Goal: Task Accomplishment & Management: Manage account settings

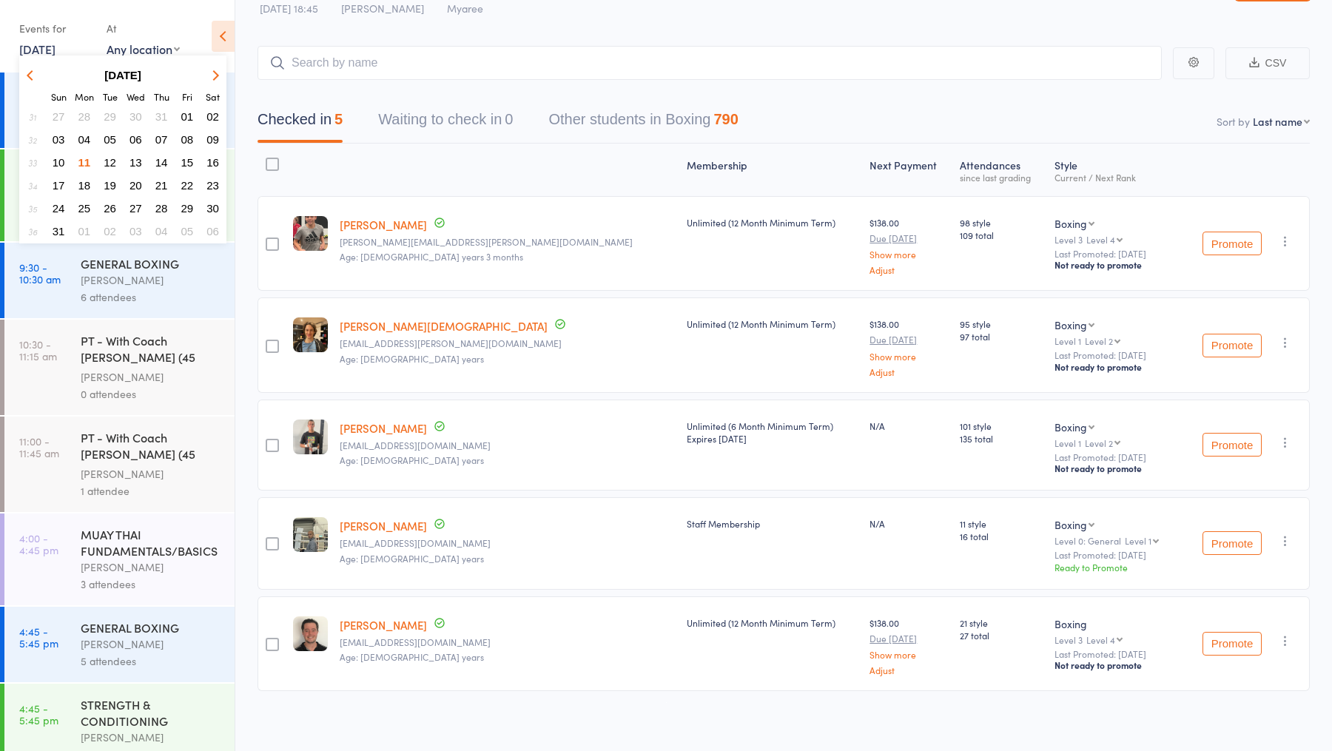
scroll to position [366, 0]
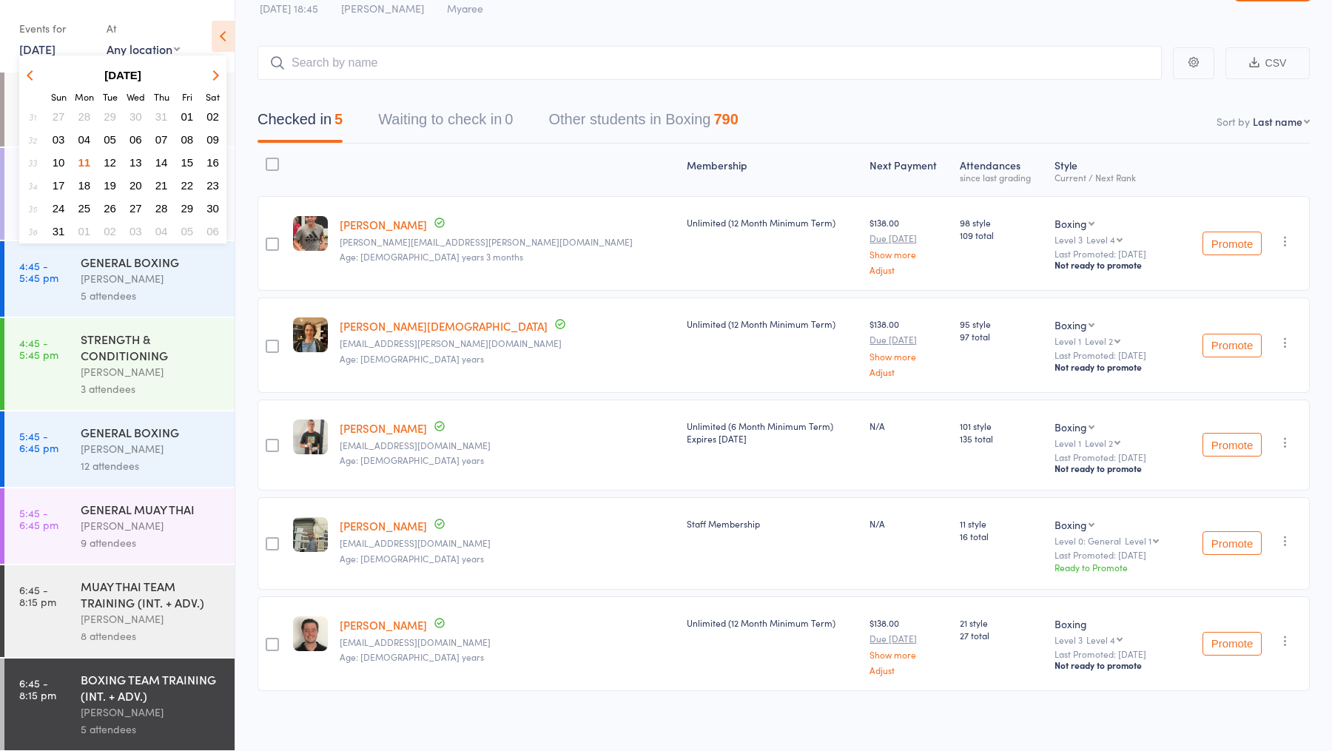
click at [109, 165] on span "12" at bounding box center [110, 162] width 13 height 13
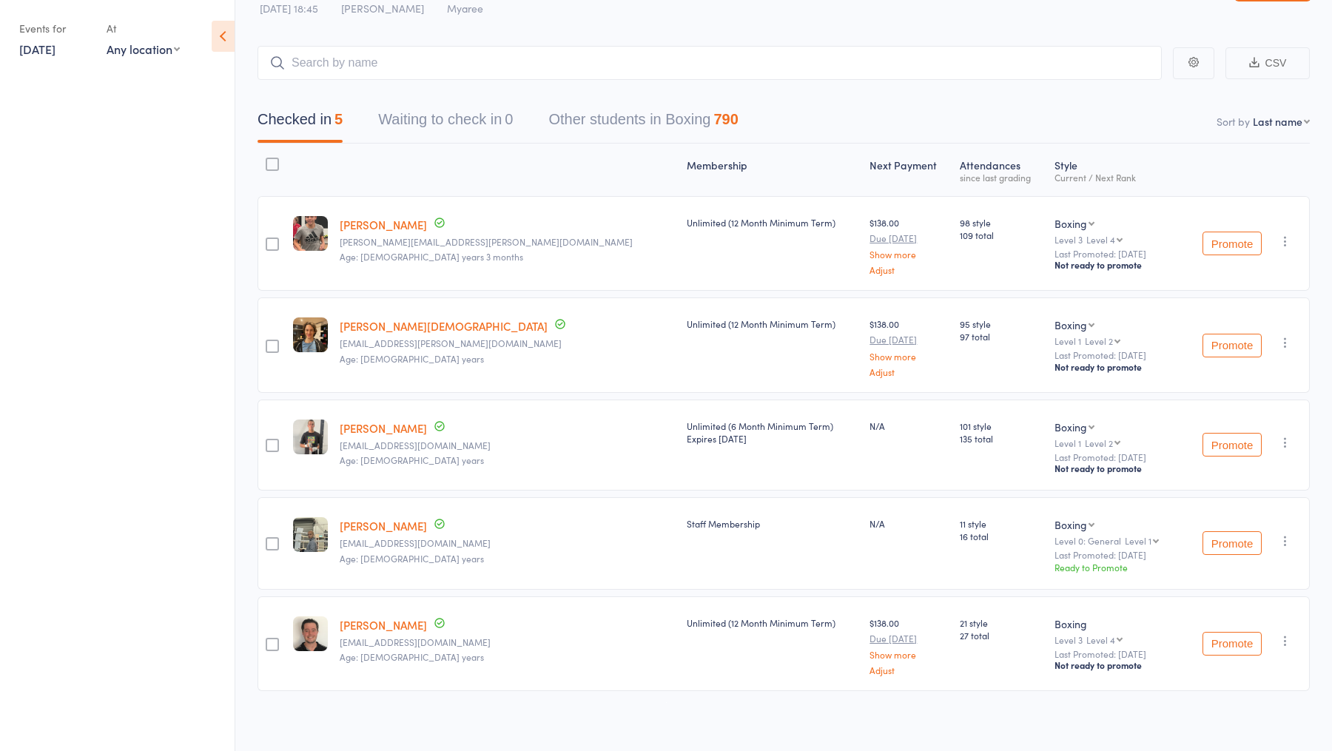
scroll to position [0, 0]
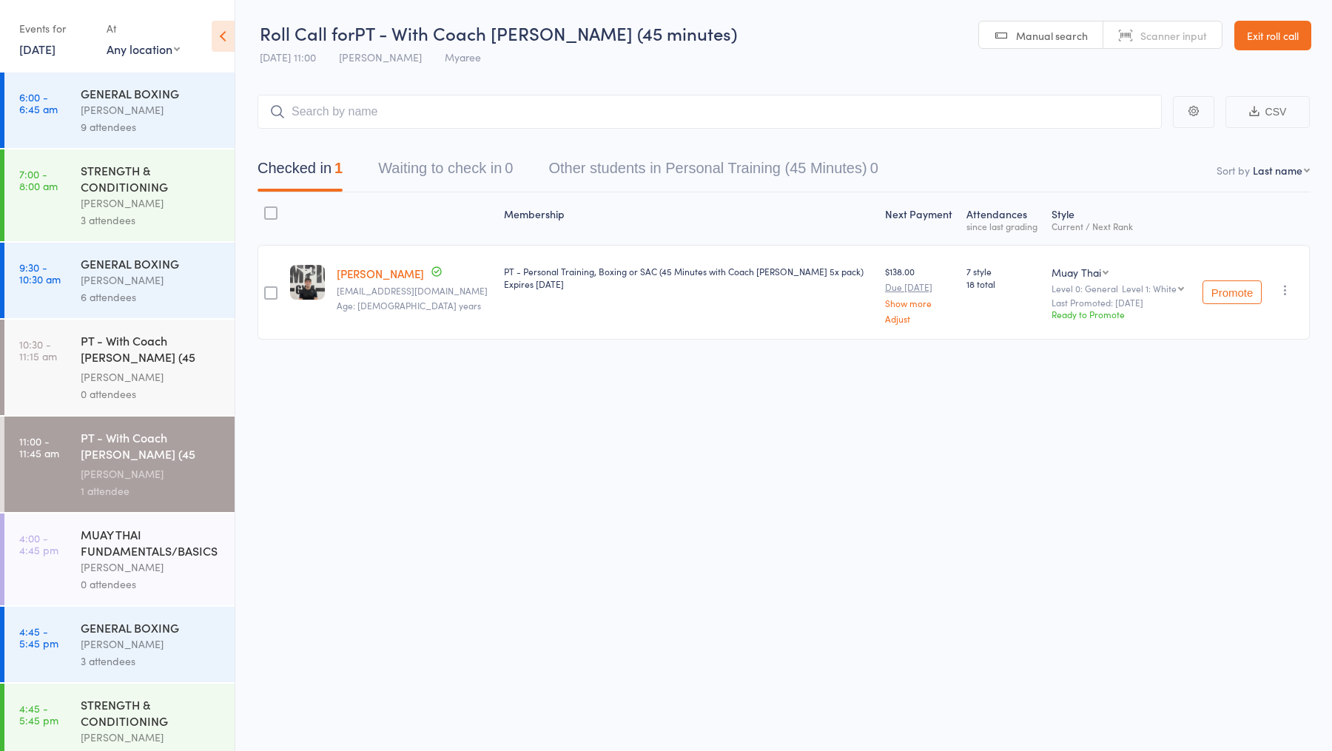
click at [83, 98] on div "GENERAL BOXING" at bounding box center [151, 93] width 141 height 16
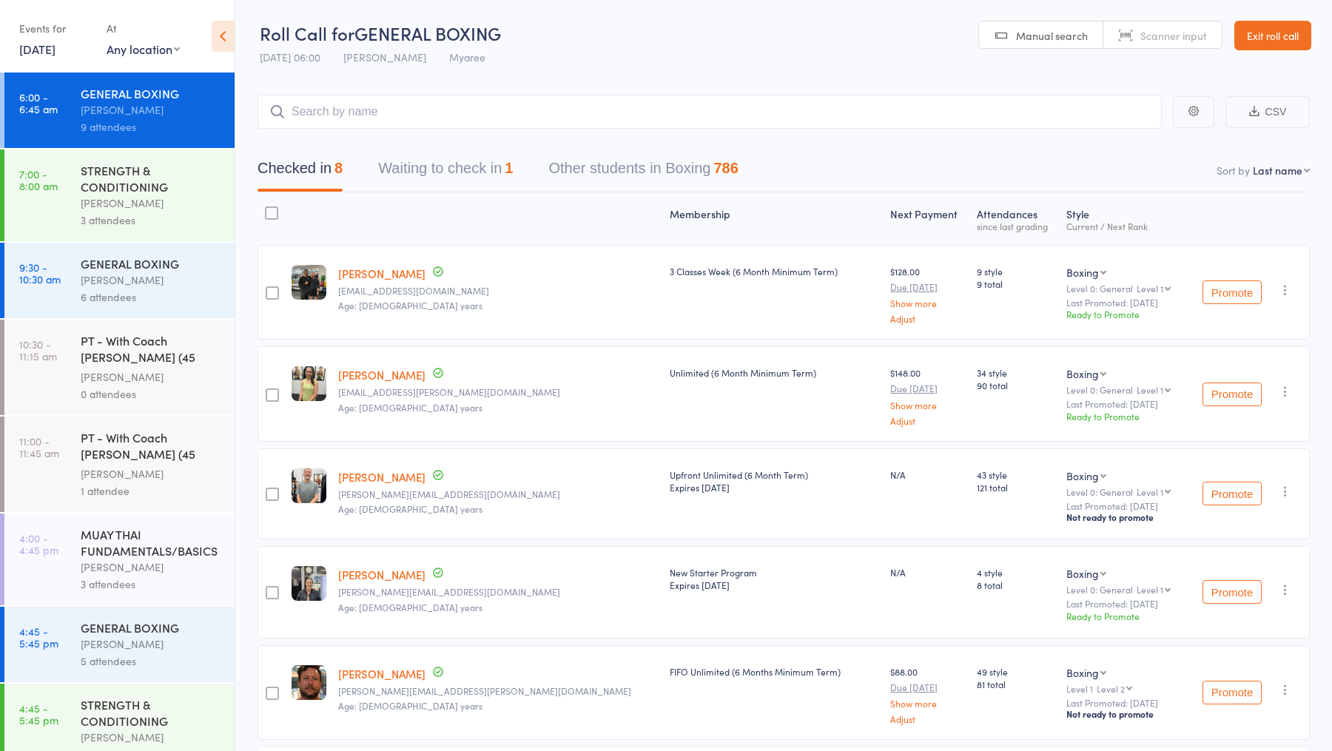
click at [50, 50] on link "11 Aug, 2025" at bounding box center [37, 49] width 36 height 16
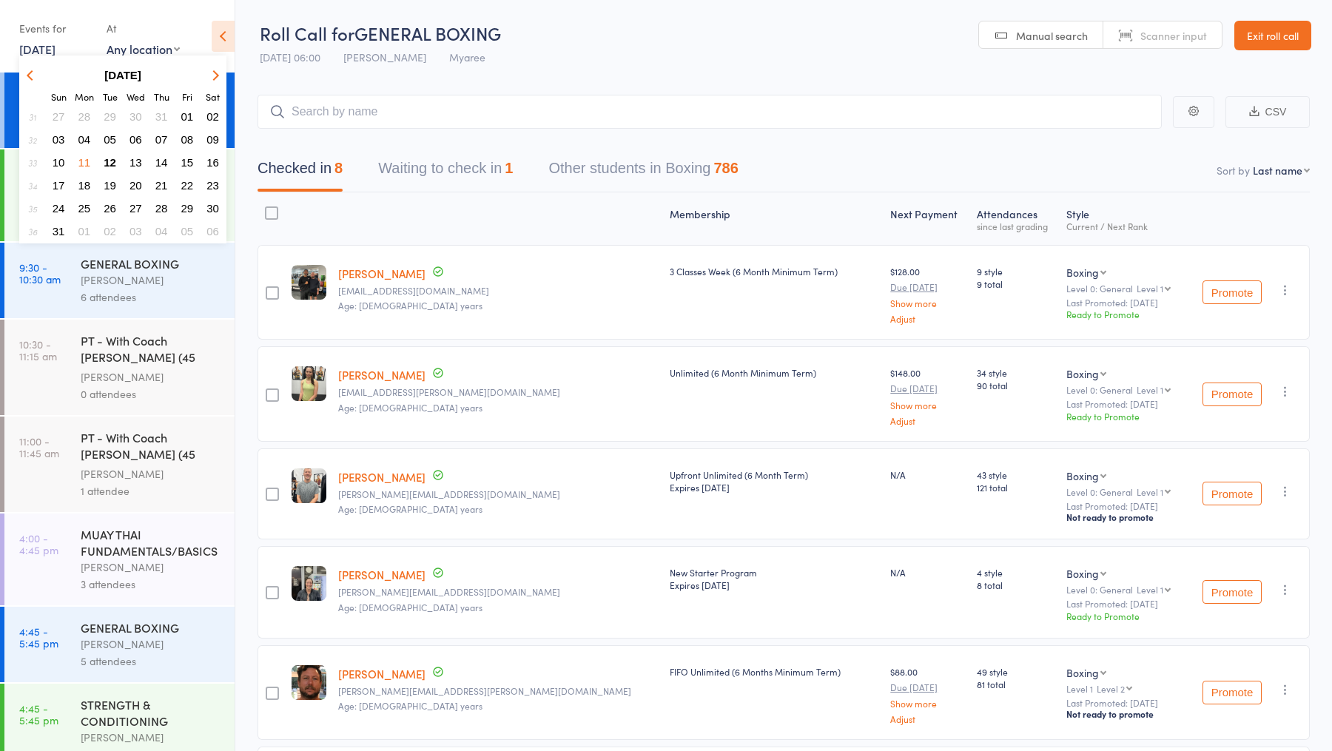
click at [112, 164] on span "12" at bounding box center [110, 162] width 13 height 13
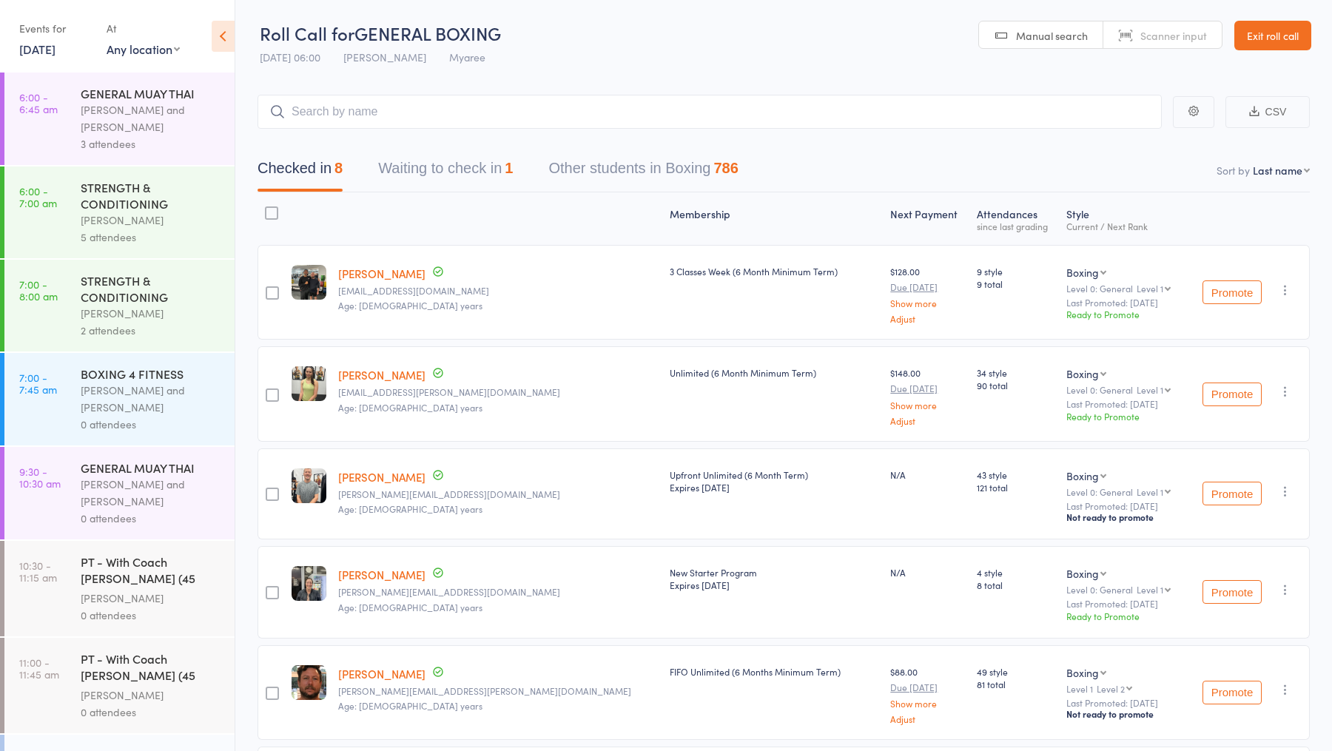
click at [112, 131] on div "Whitney Tuna and Pamorn Martdee" at bounding box center [151, 118] width 141 height 34
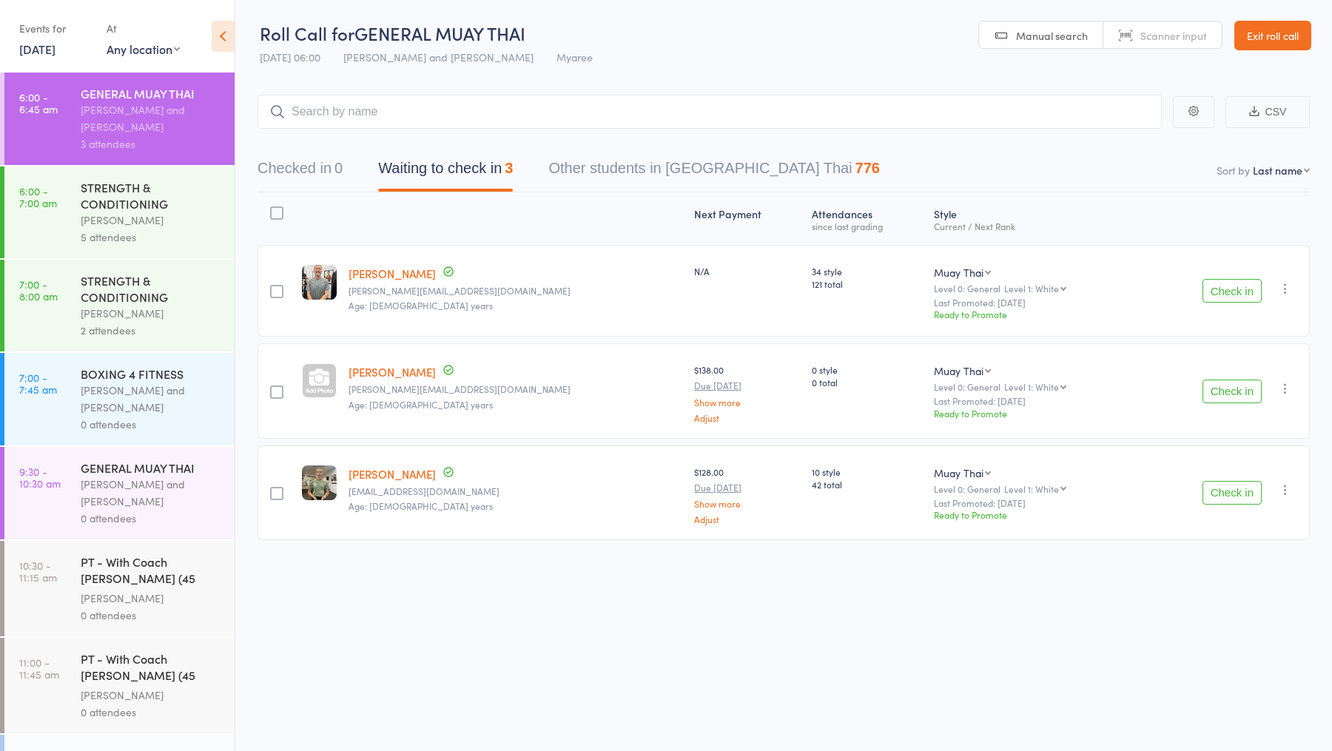
click at [1242, 292] on button "Check in" at bounding box center [1232, 291] width 59 height 24
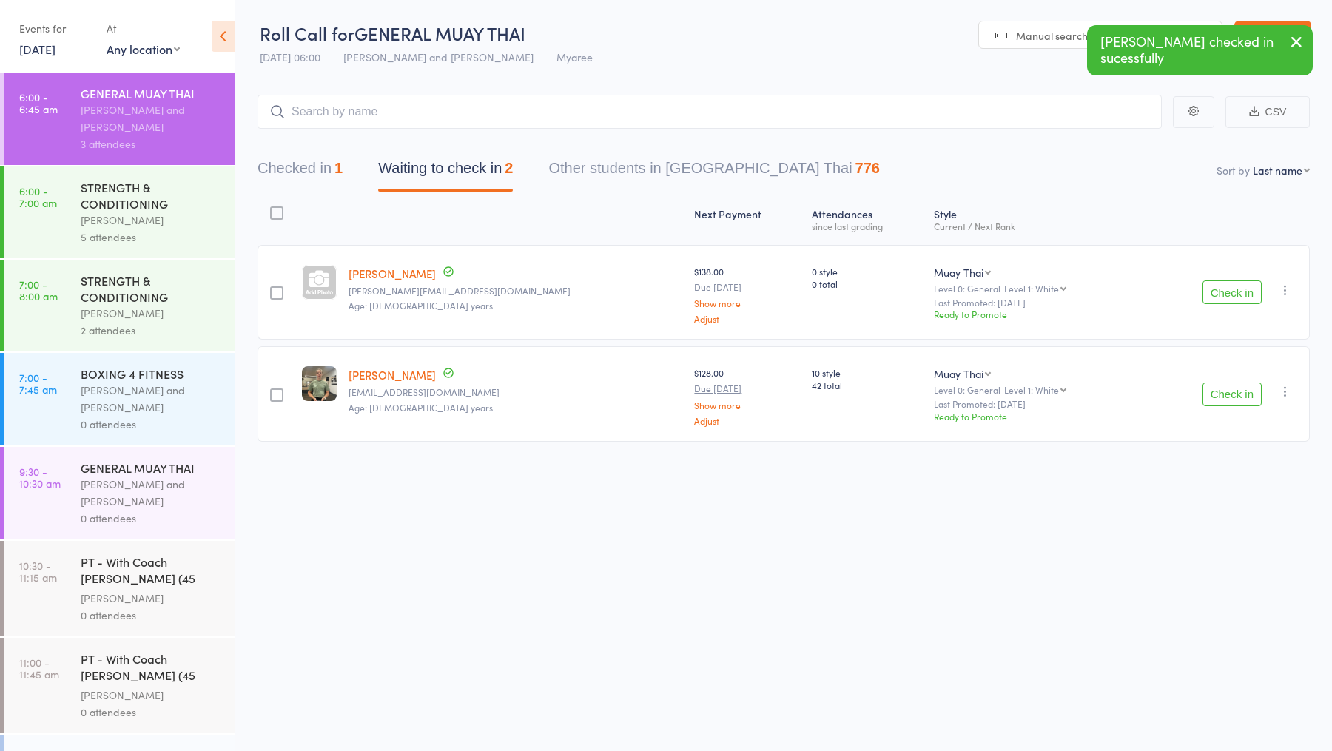
click at [1232, 388] on button "Check in" at bounding box center [1232, 395] width 59 height 24
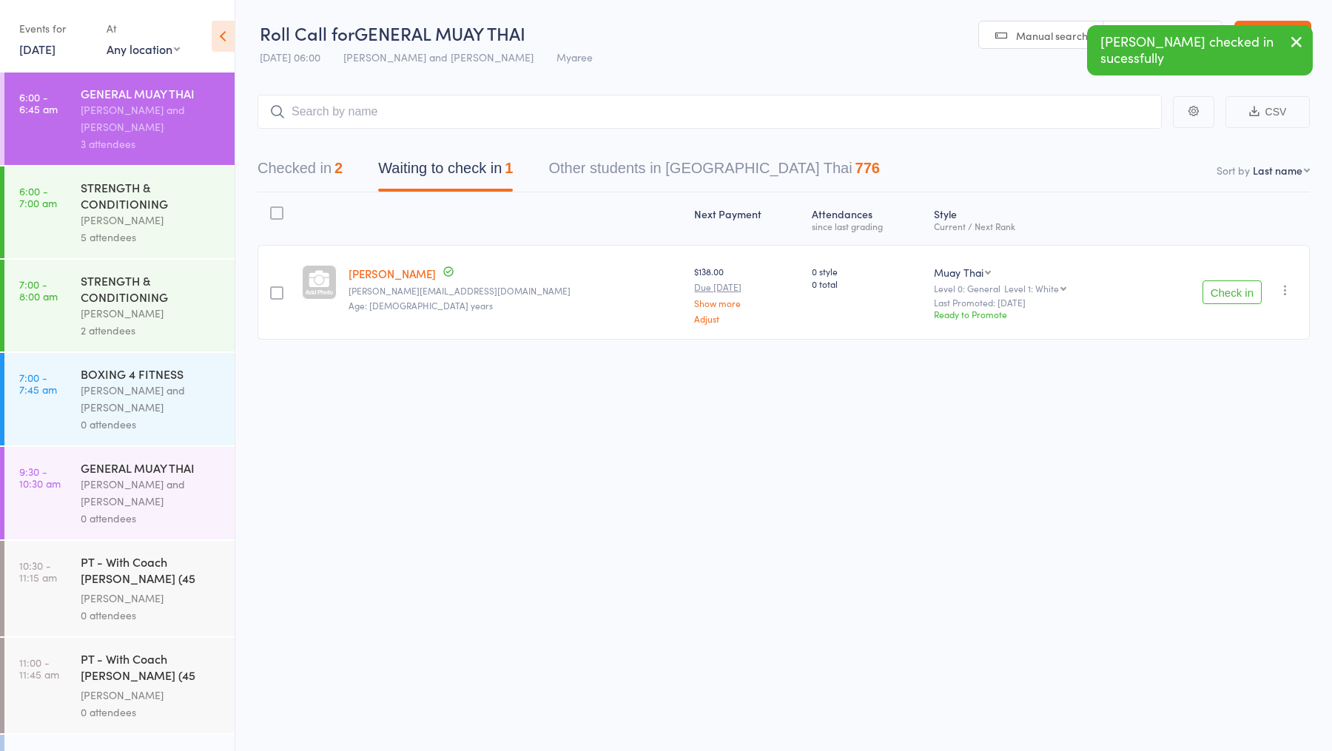
click at [163, 204] on div "STRENGTH & CONDITIONING" at bounding box center [151, 195] width 141 height 33
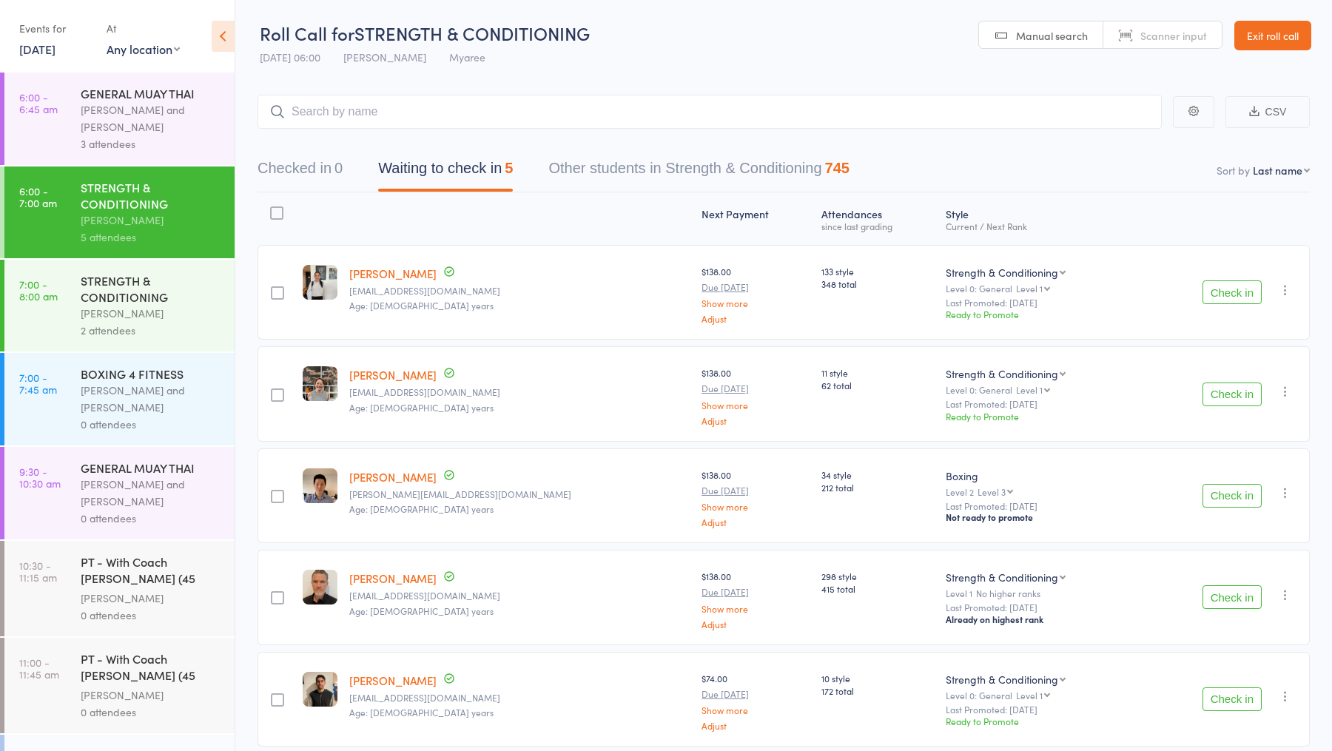
click at [1239, 294] on button "Check in" at bounding box center [1232, 292] width 59 height 24
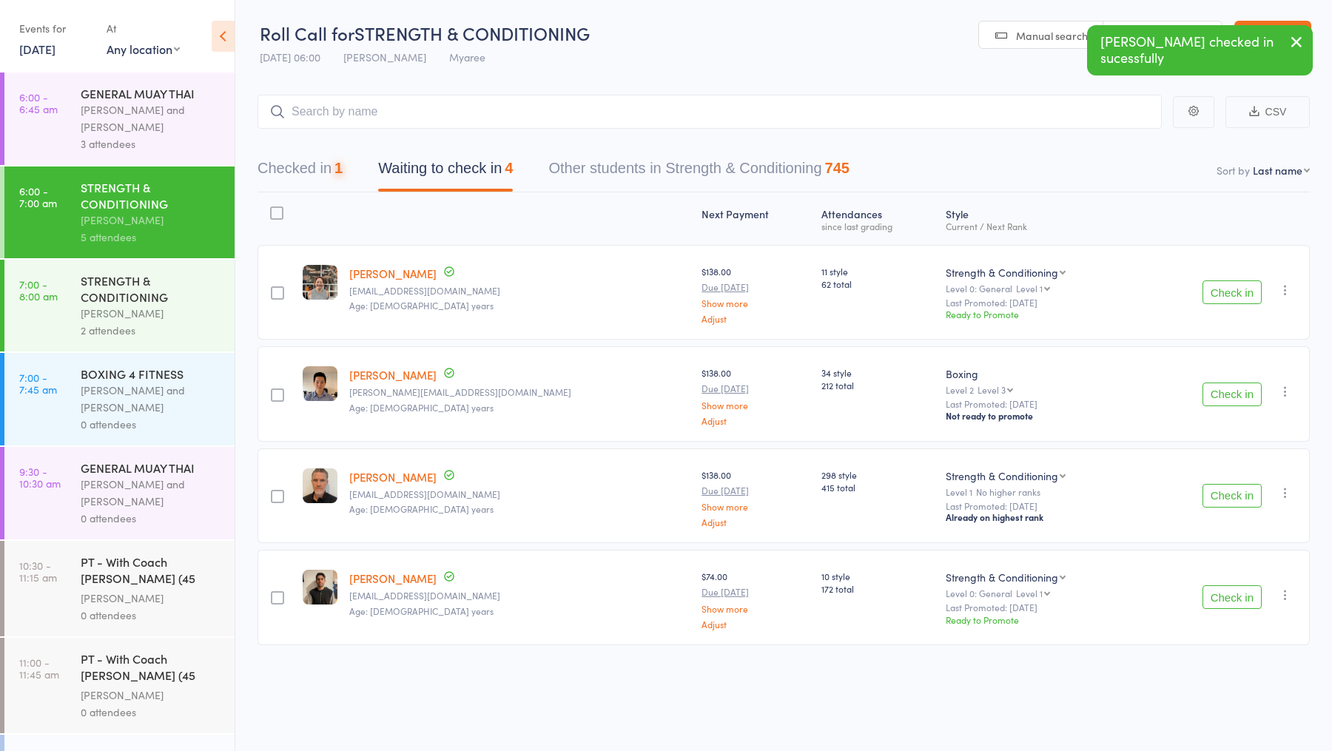
click at [1239, 294] on button "Check in" at bounding box center [1232, 292] width 59 height 24
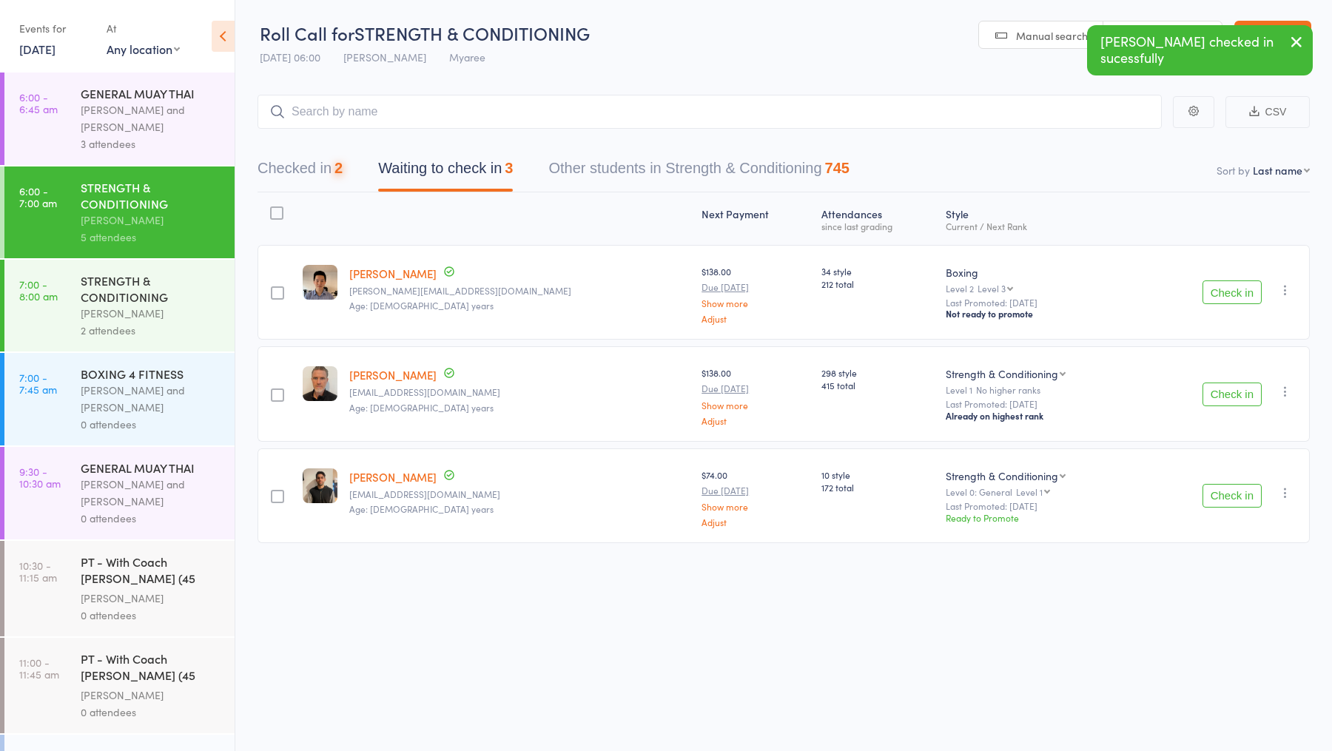
click at [1239, 294] on button "Check in" at bounding box center [1232, 292] width 59 height 24
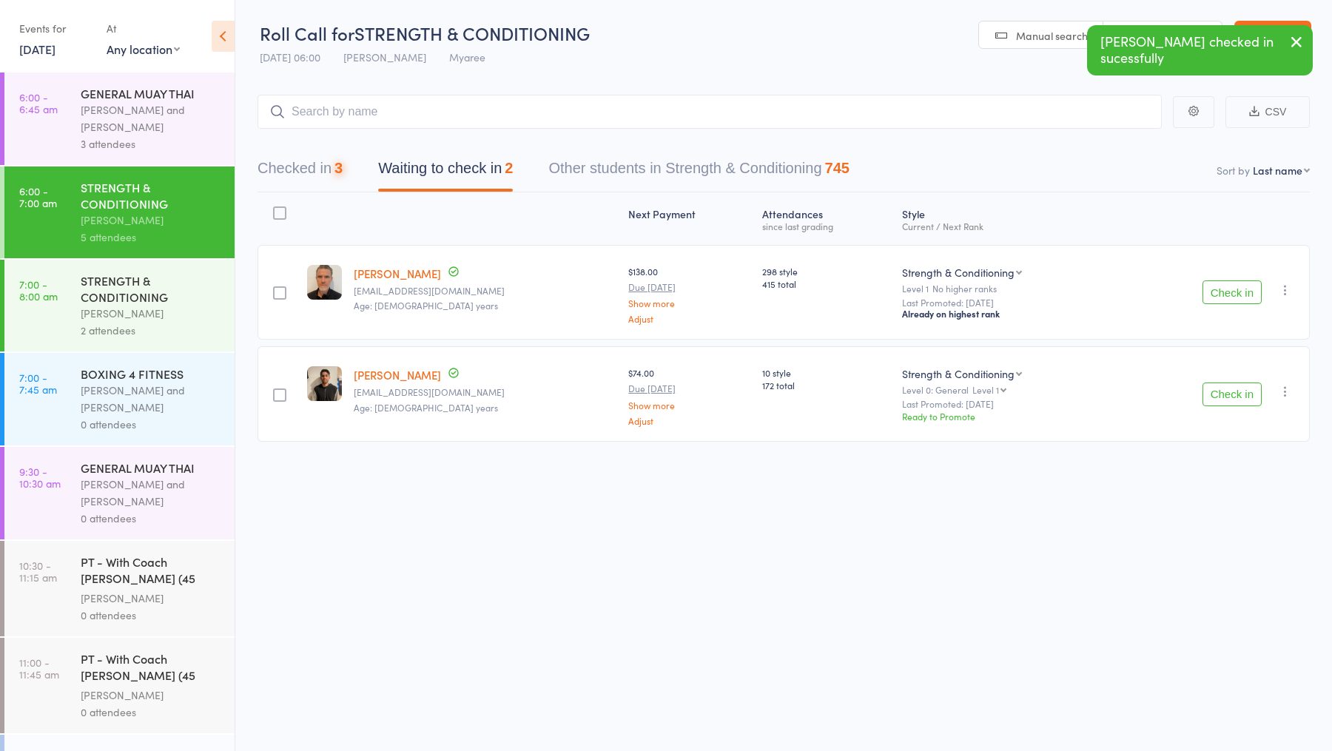
click at [1239, 294] on button "Check in" at bounding box center [1232, 292] width 59 height 24
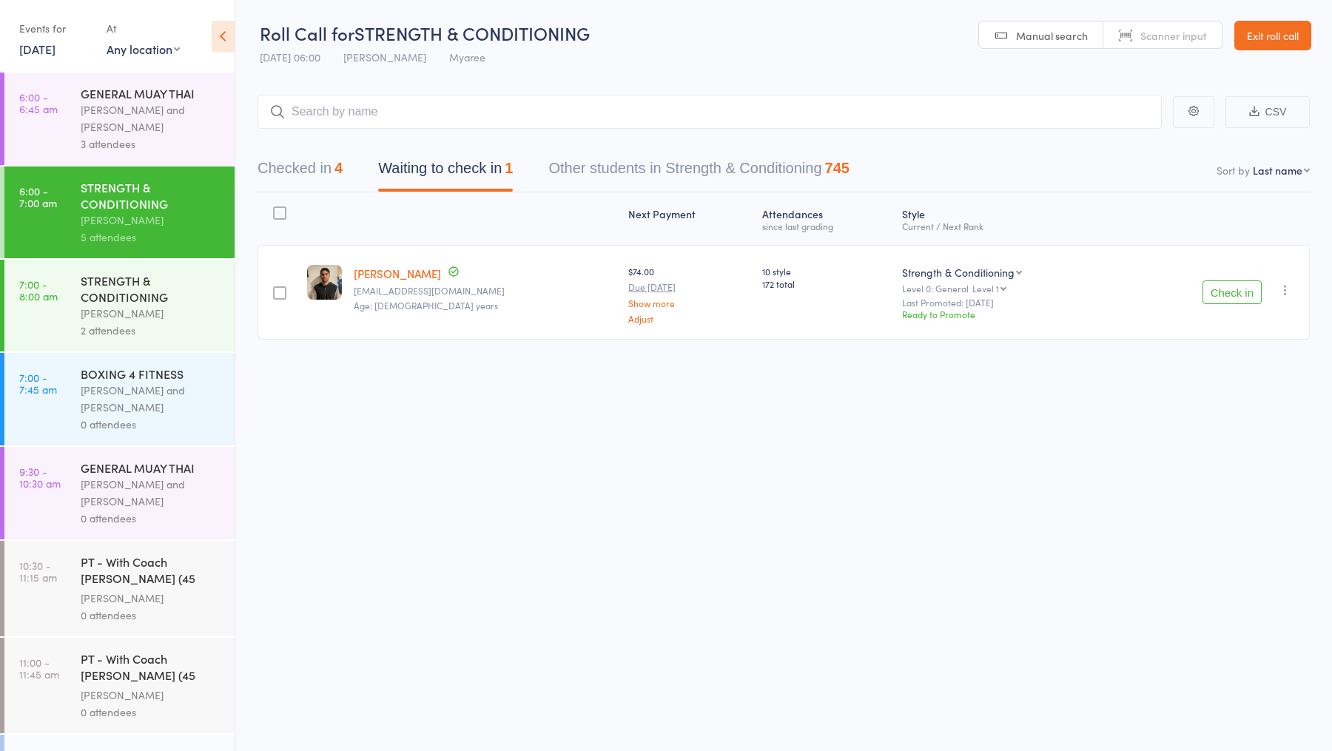
click at [1239, 294] on button "Check in" at bounding box center [1232, 292] width 59 height 24
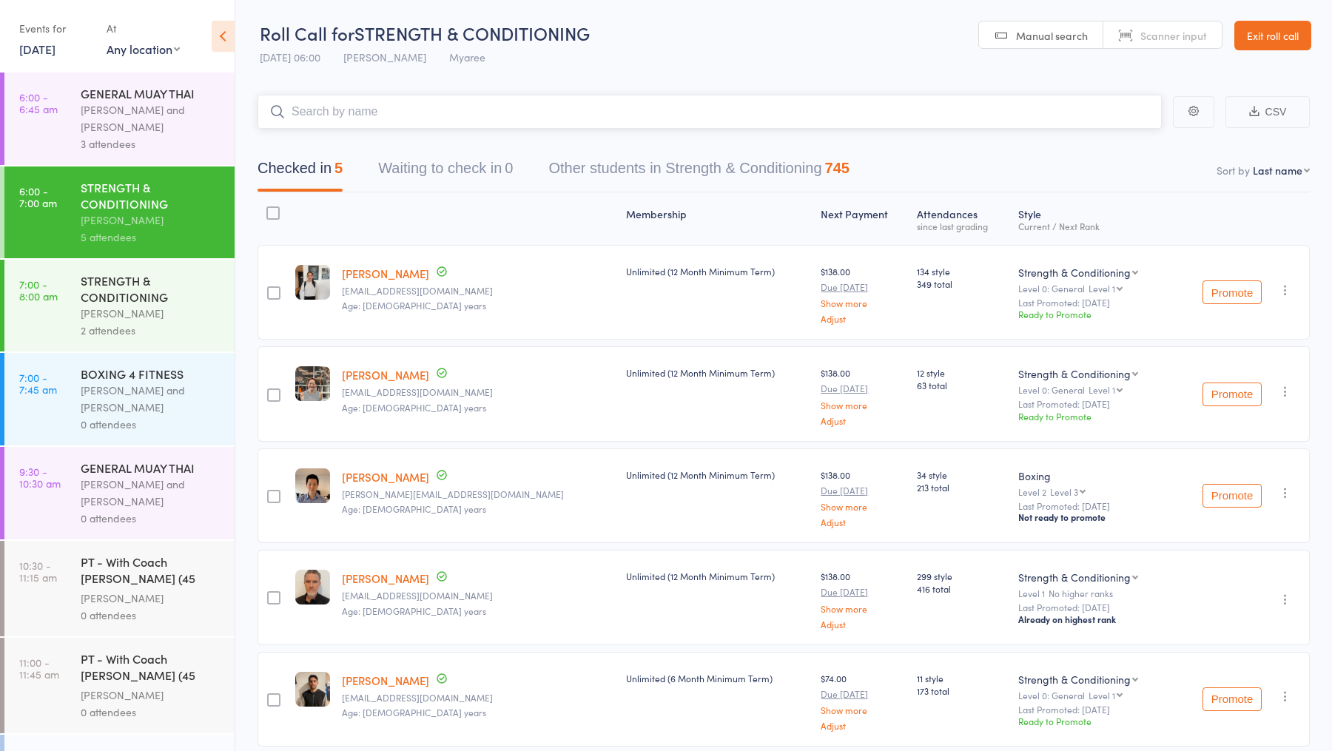
click at [359, 114] on input "search" at bounding box center [710, 112] width 904 height 34
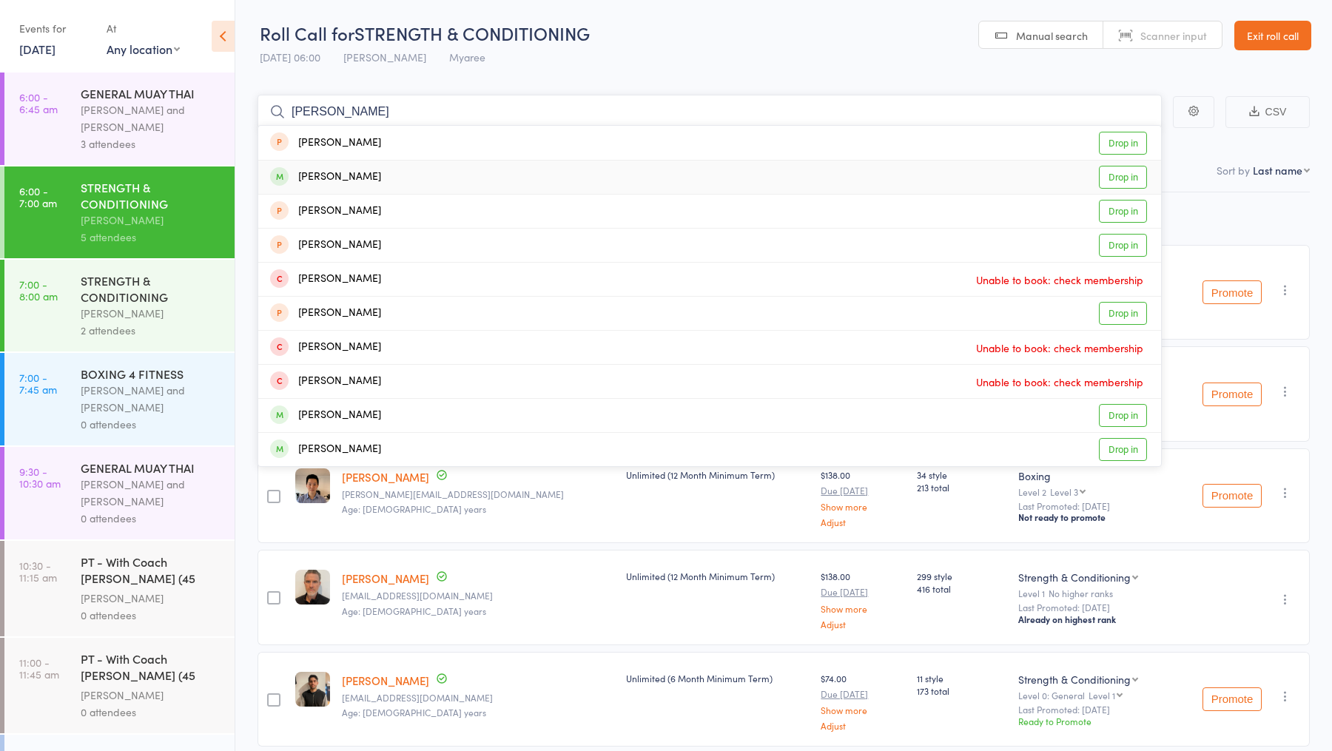
type input "thomas r"
click at [1110, 173] on link "Drop in" at bounding box center [1123, 177] width 48 height 23
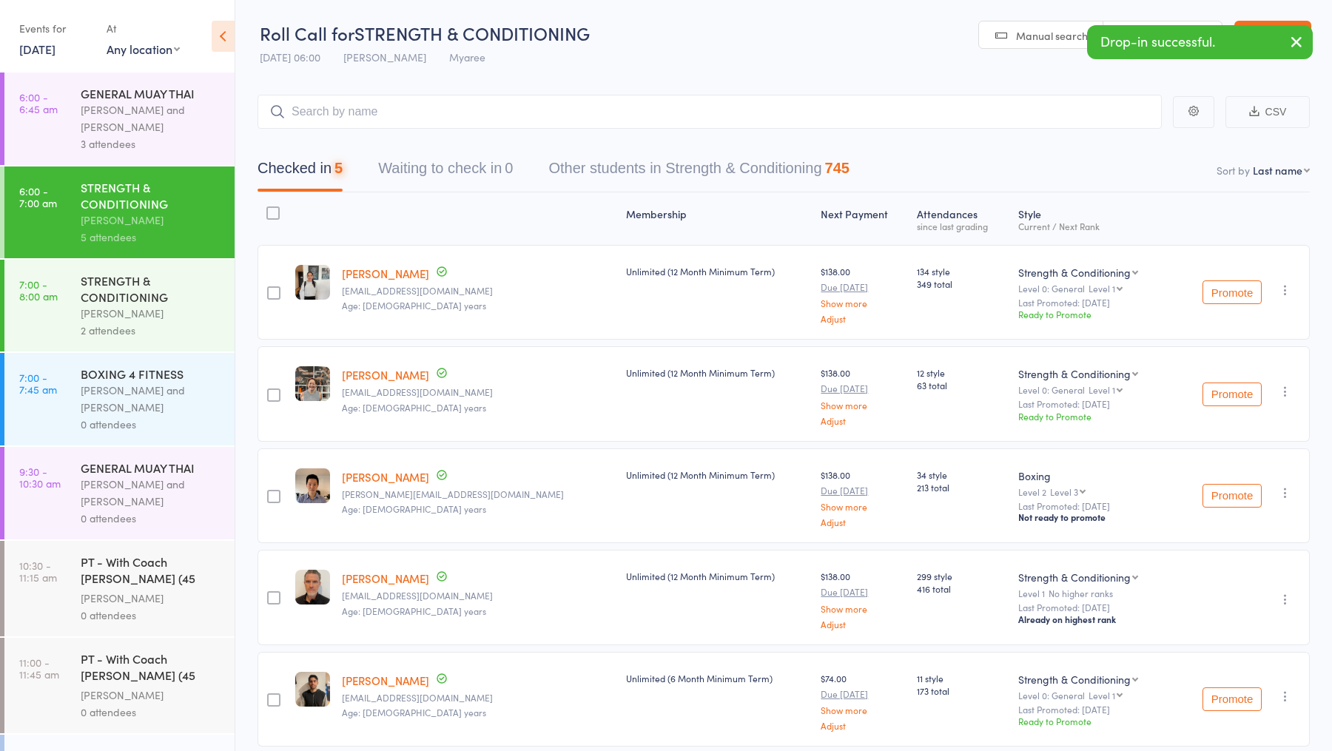
click at [165, 130] on div "Whitney Tuna and Pamorn Martdee" at bounding box center [151, 118] width 141 height 34
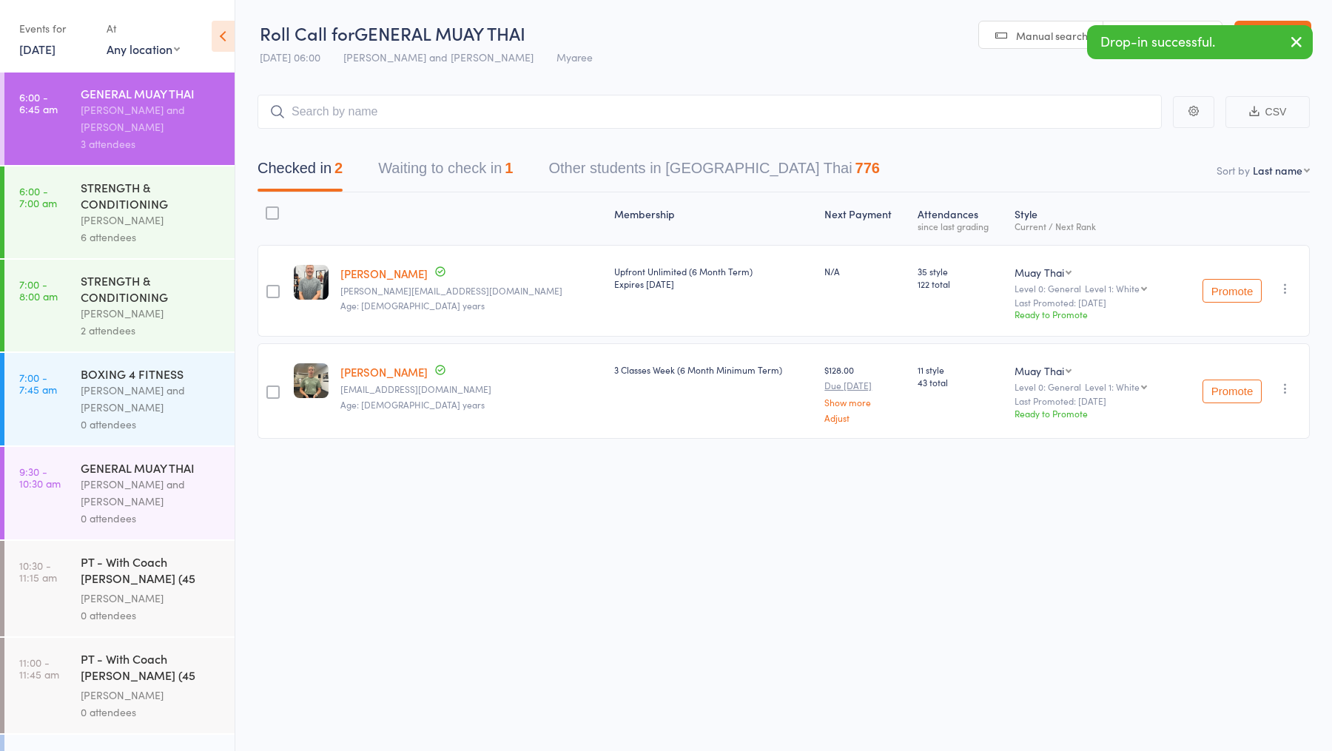
click at [454, 163] on button "Waiting to check in 1" at bounding box center [445, 171] width 135 height 39
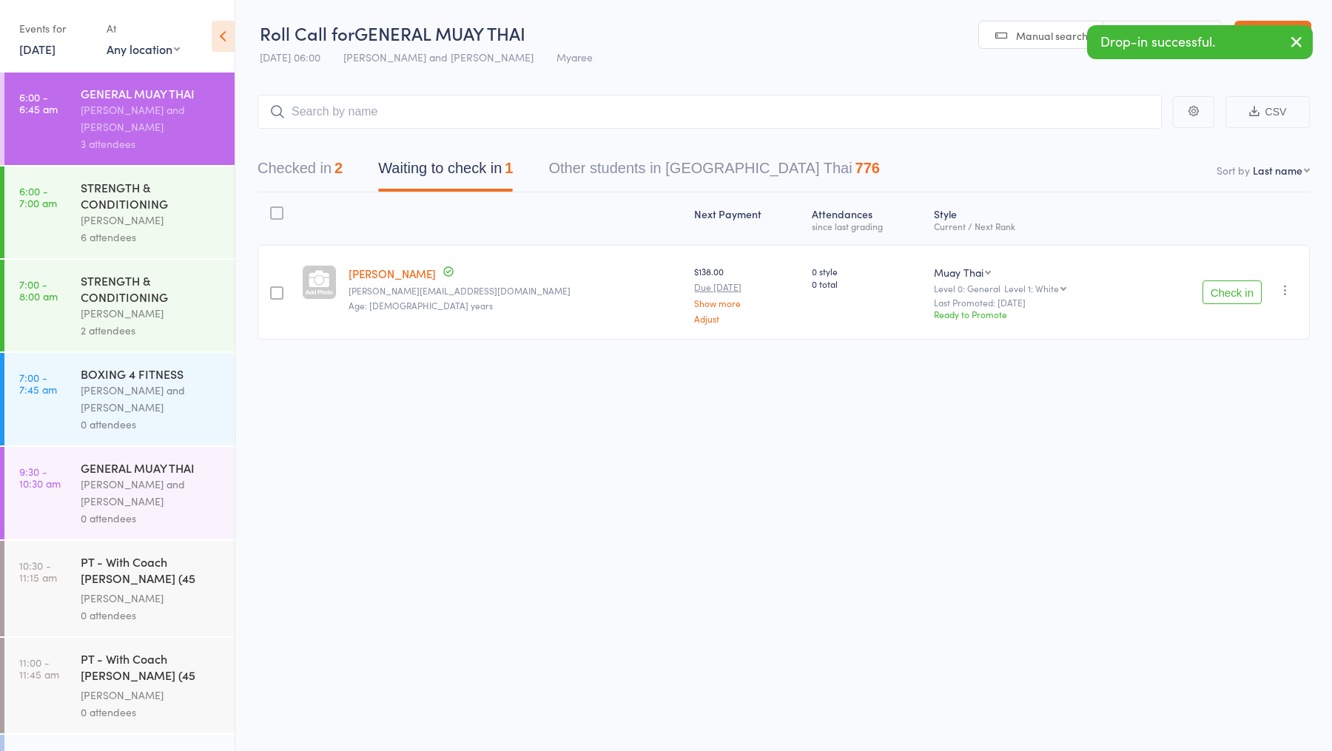
click at [413, 272] on link "Rodrigo Langenhin" at bounding box center [392, 274] width 87 height 16
click at [131, 287] on div "STRENGTH & CONDITIONING" at bounding box center [151, 288] width 141 height 33
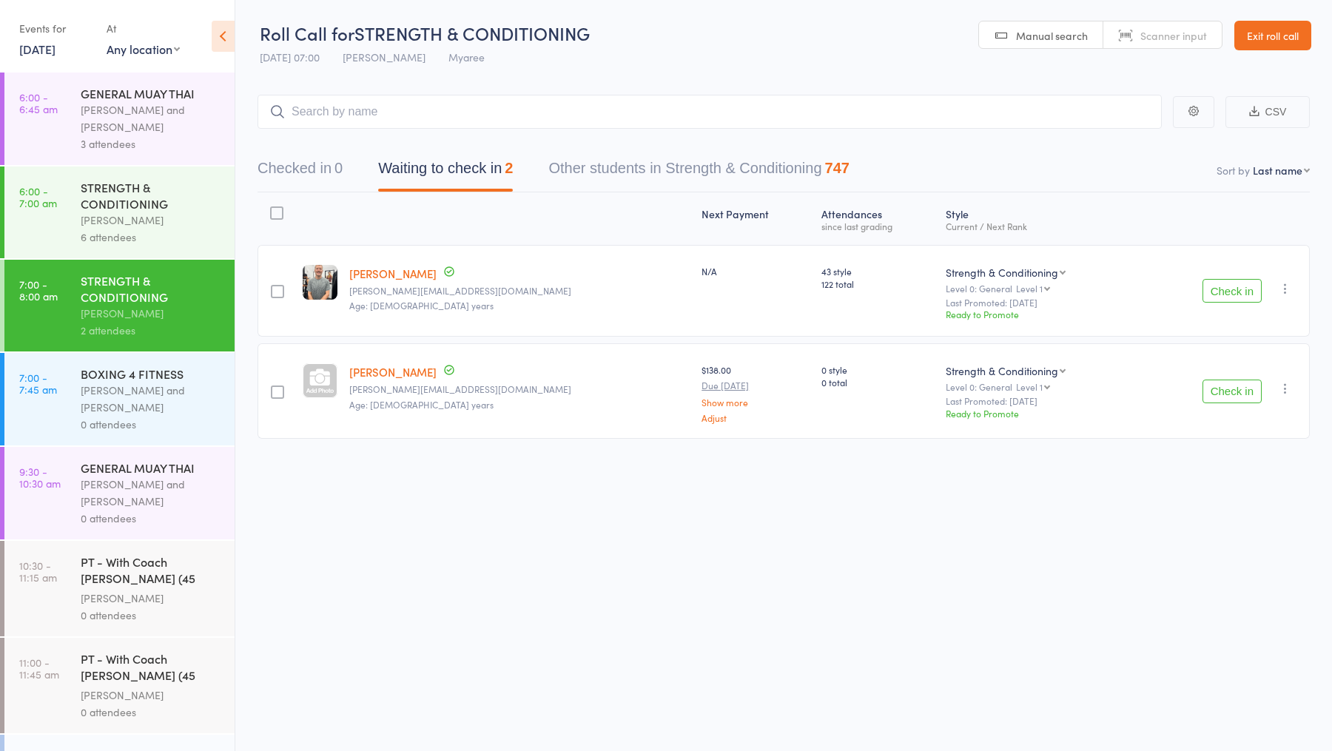
click at [1221, 289] on button "Check in" at bounding box center [1232, 291] width 59 height 24
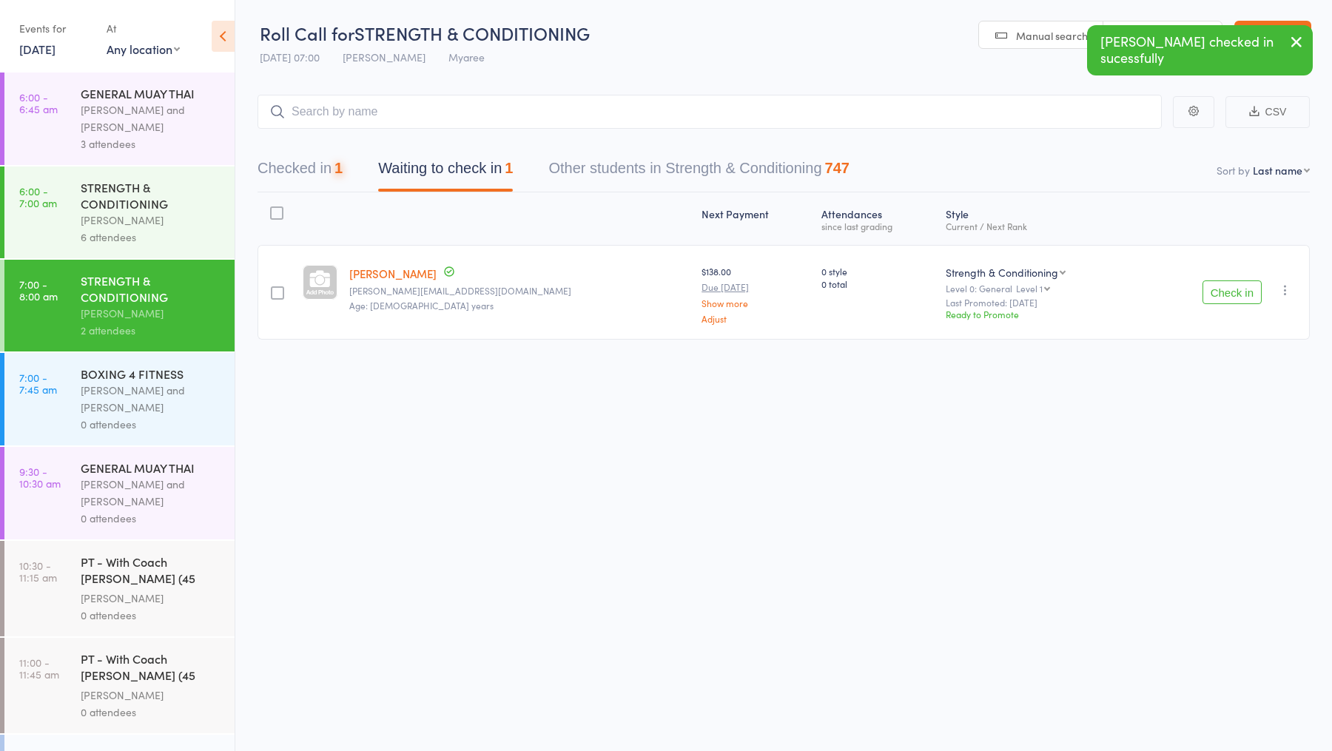
click at [174, 394] on div "Whitney Tuna and Pamorn Martdee" at bounding box center [151, 399] width 141 height 34
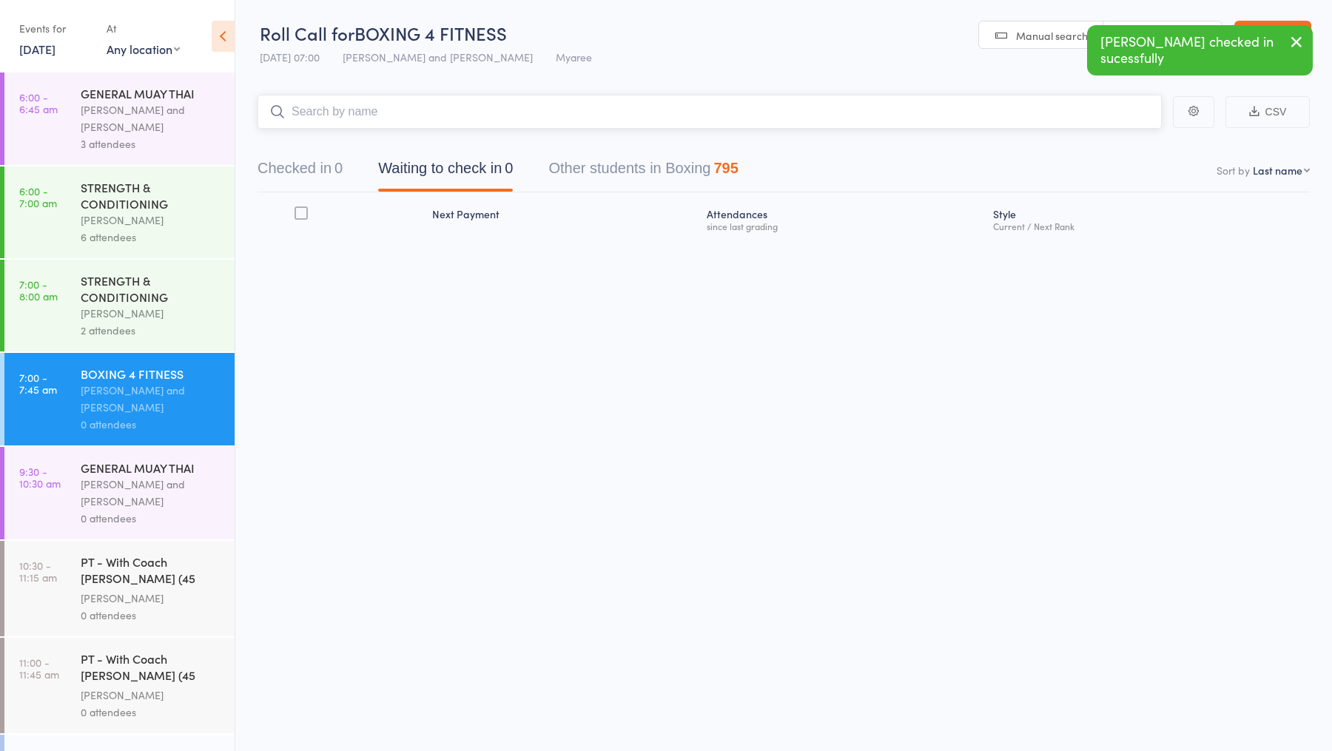
click at [347, 174] on div "Checked in 0 Waiting to check in 0 Other students in Boxing 795" at bounding box center [498, 171] width 517 height 39
click at [330, 169] on button "Checked in 0" at bounding box center [300, 171] width 85 height 39
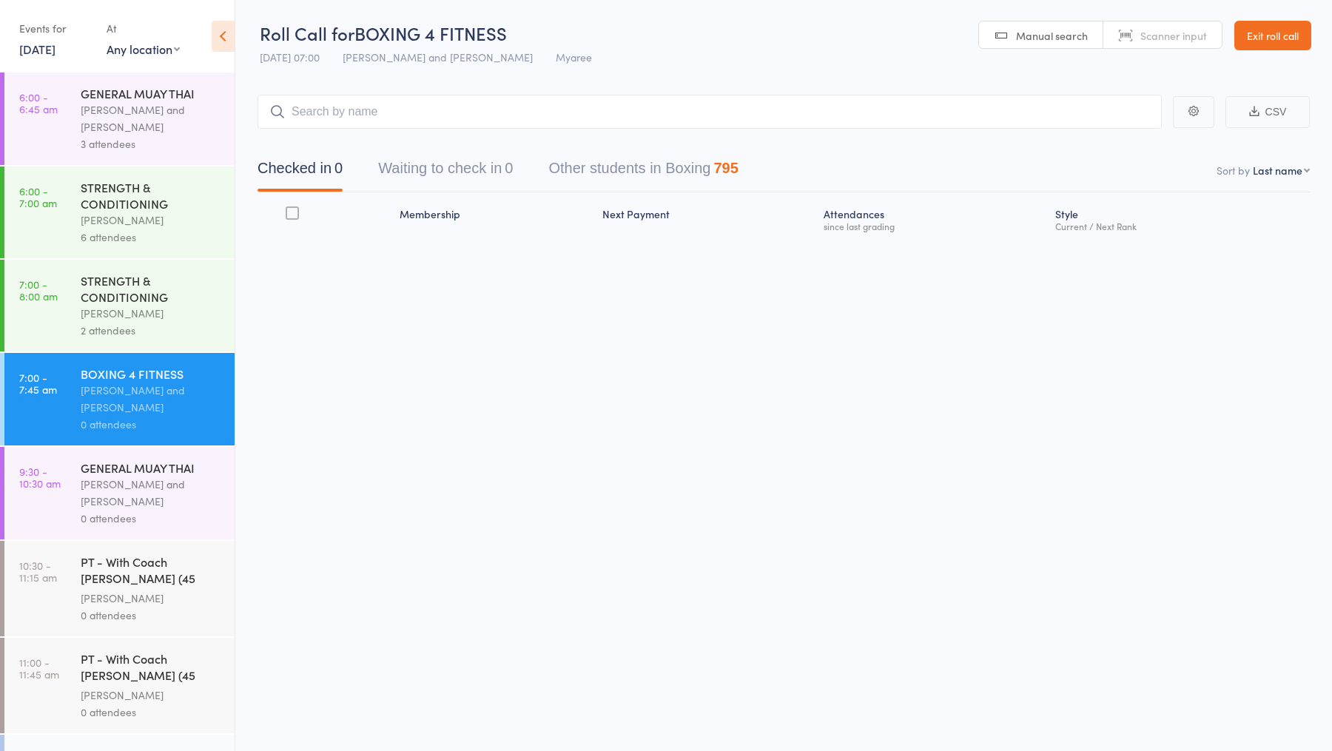
click at [143, 281] on div "STRENGTH & CONDITIONING" at bounding box center [151, 288] width 141 height 33
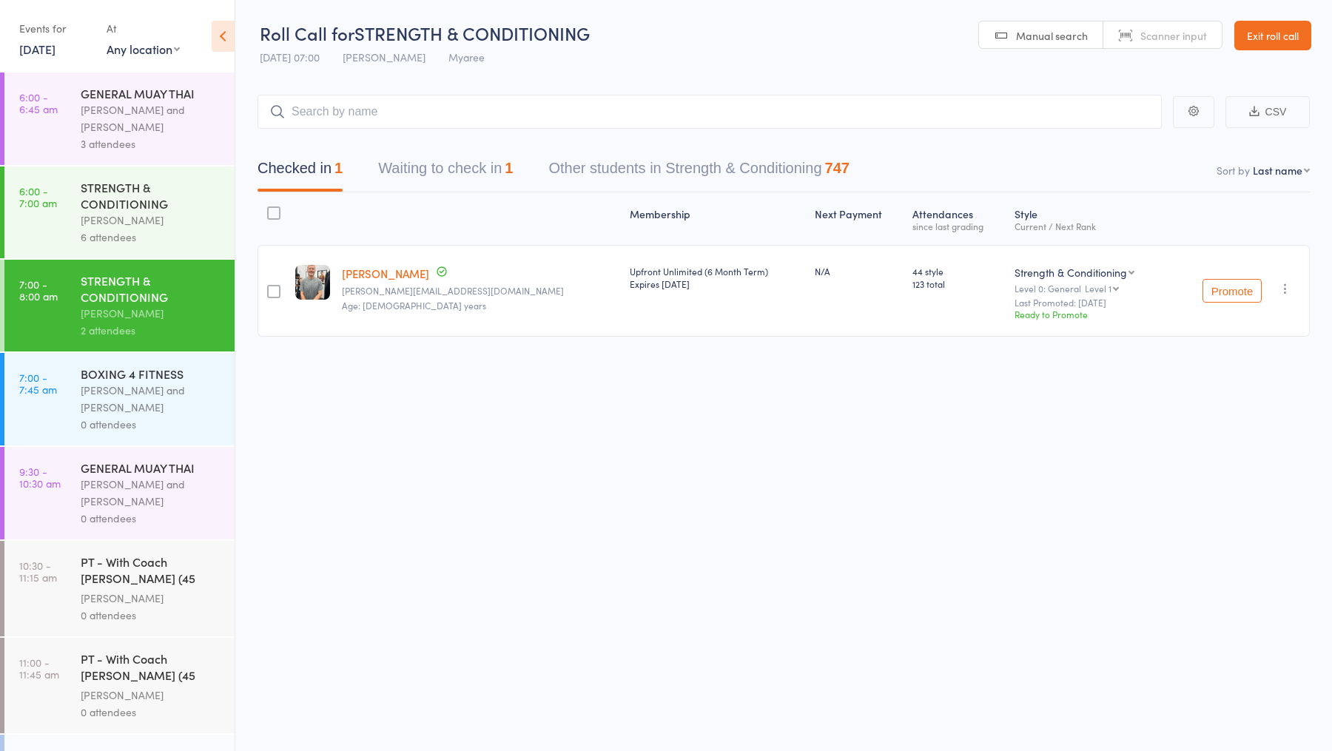
click at [443, 180] on button "Waiting to check in 1" at bounding box center [445, 171] width 135 height 39
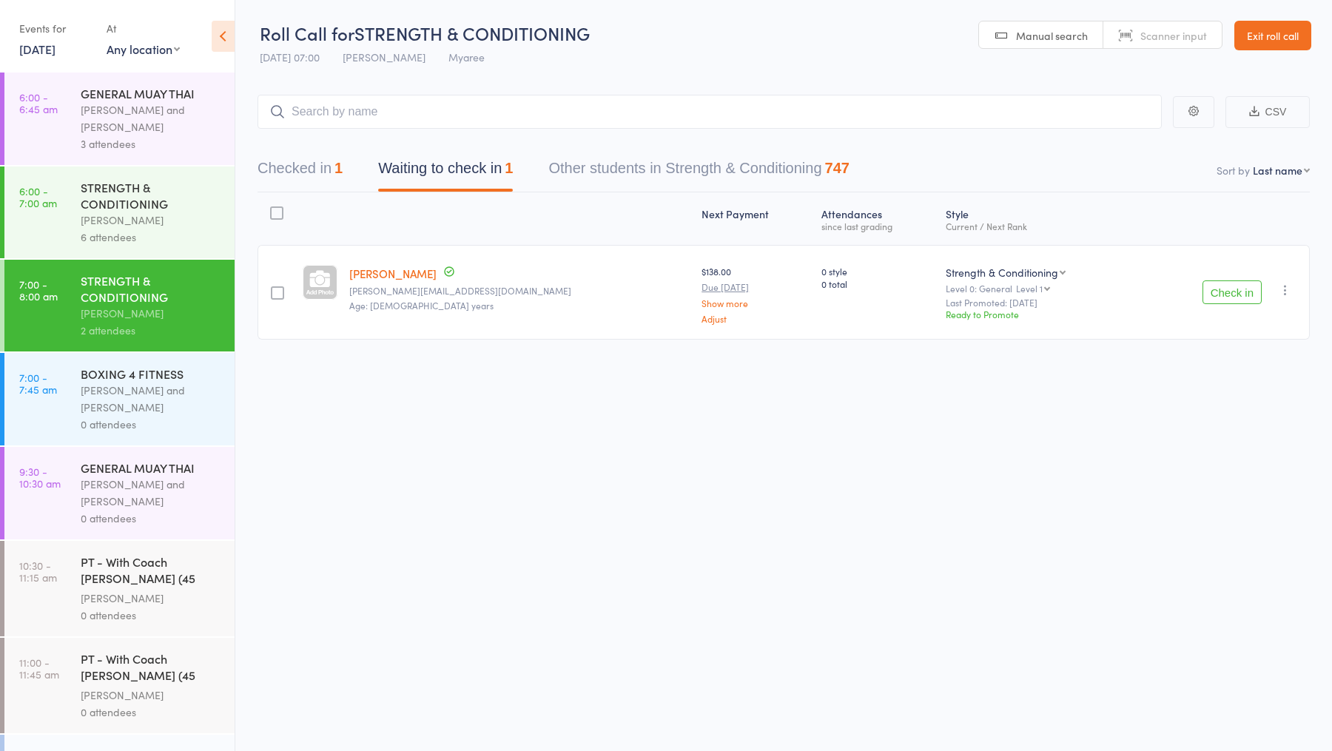
click at [163, 397] on div "Whitney Tuna and Pamorn Martdee" at bounding box center [151, 399] width 141 height 34
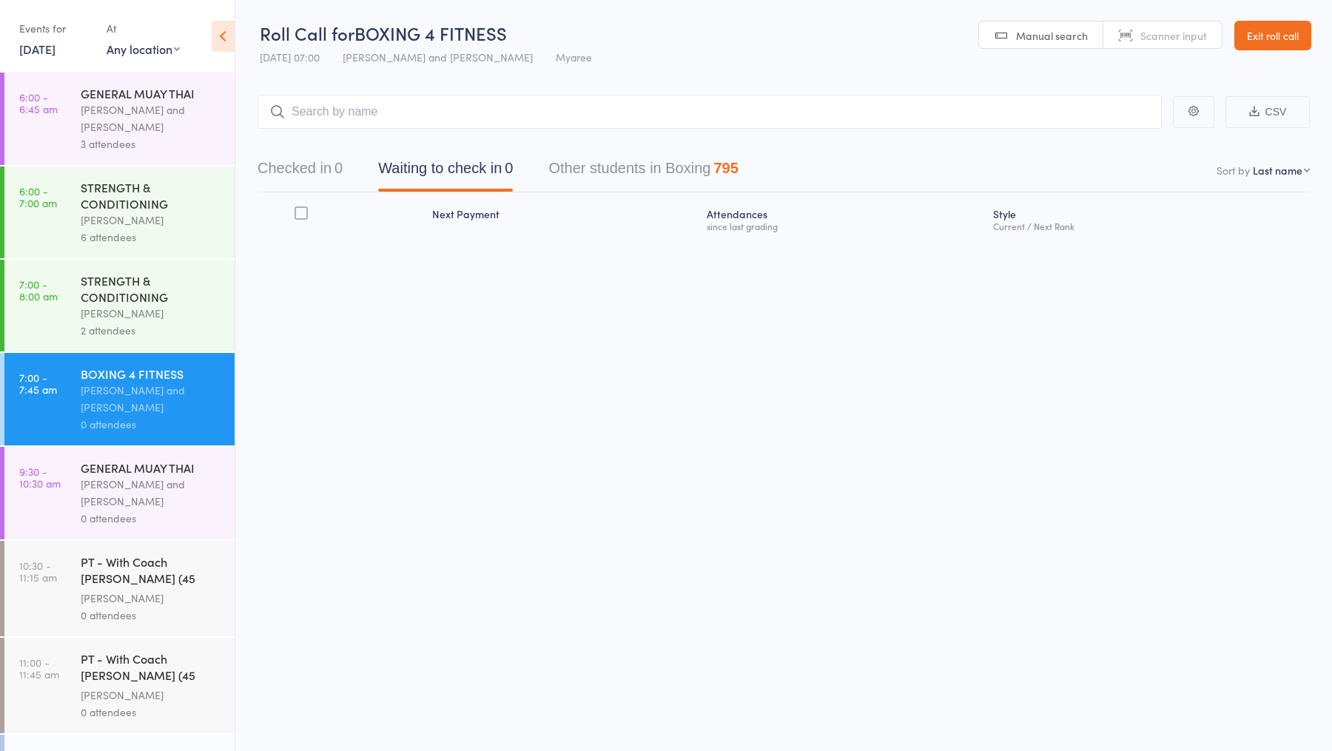
click at [172, 300] on div "STRENGTH & CONDITIONING" at bounding box center [151, 288] width 141 height 33
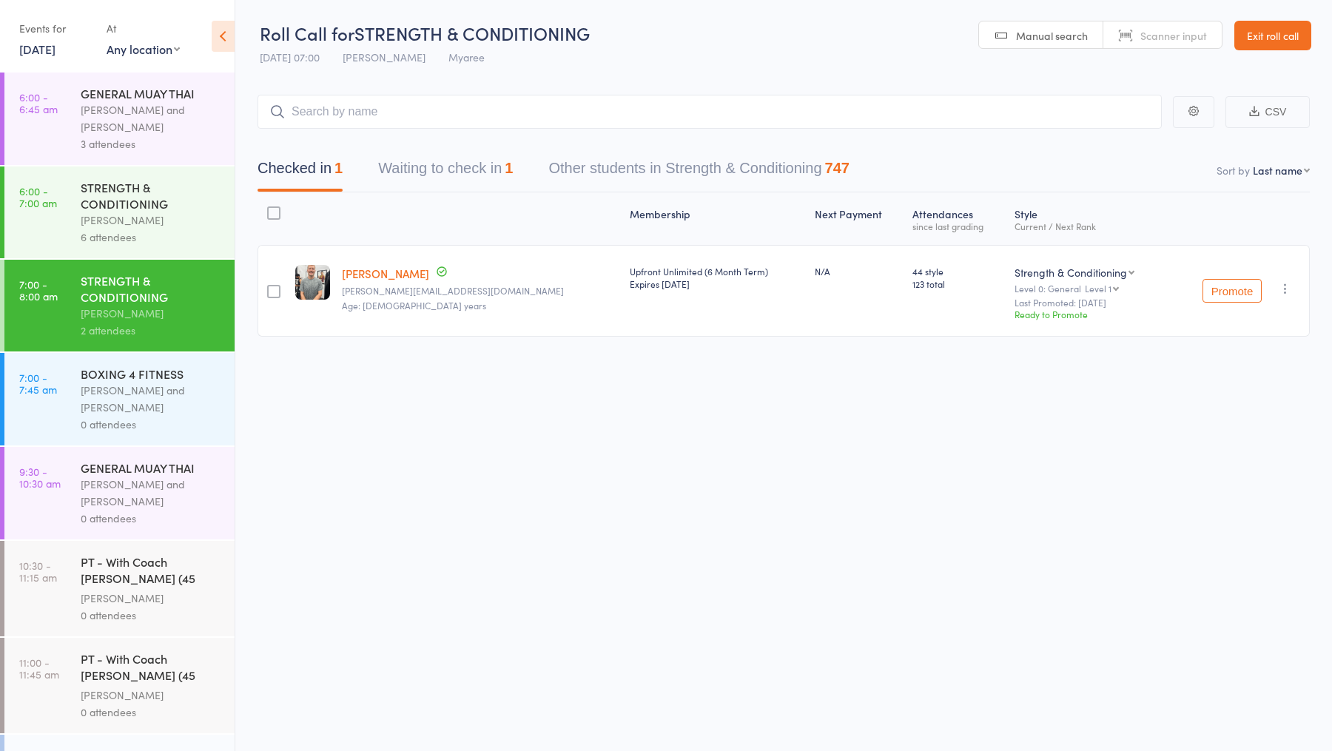
click at [114, 384] on div "Whitney Tuna and Pamorn Martdee" at bounding box center [151, 399] width 141 height 34
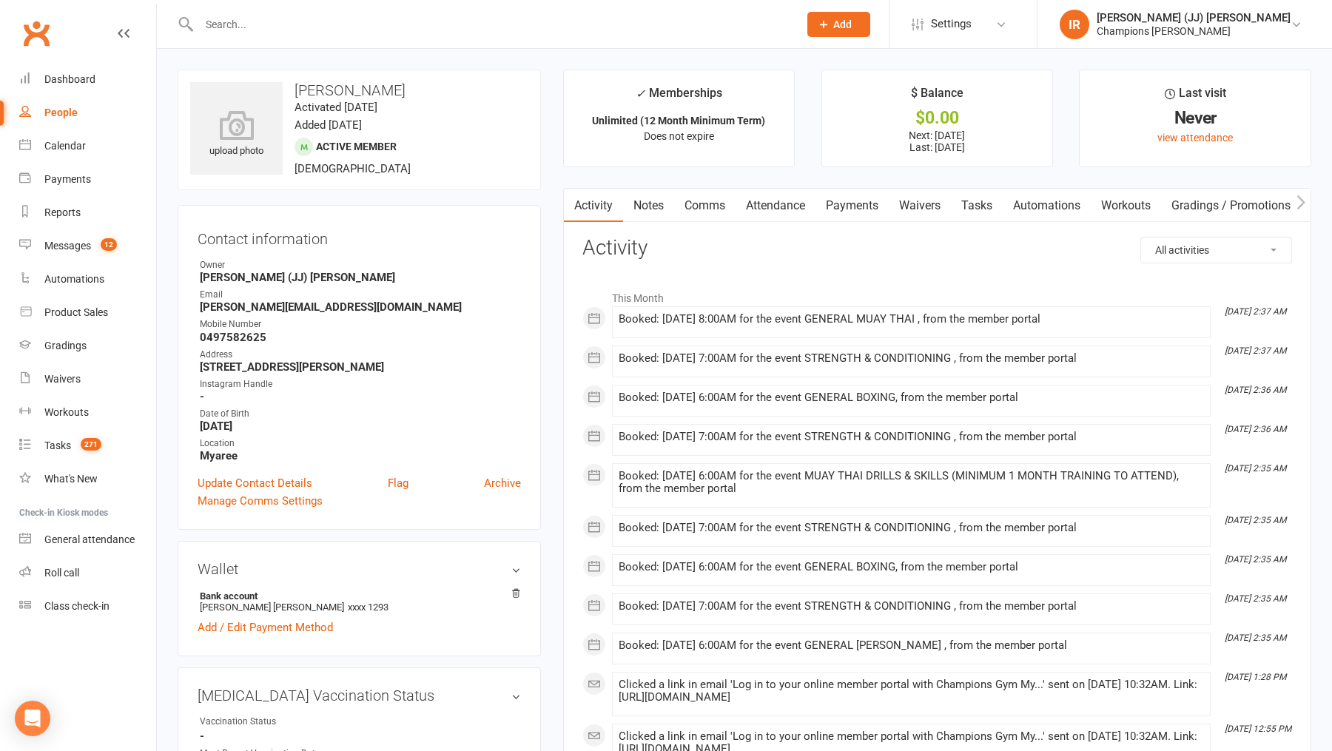
drag, startPoint x: 907, startPoint y: 202, endPoint x: 785, endPoint y: 205, distance: 121.4
click at [907, 202] on link "Waivers" at bounding box center [920, 206] width 62 height 34
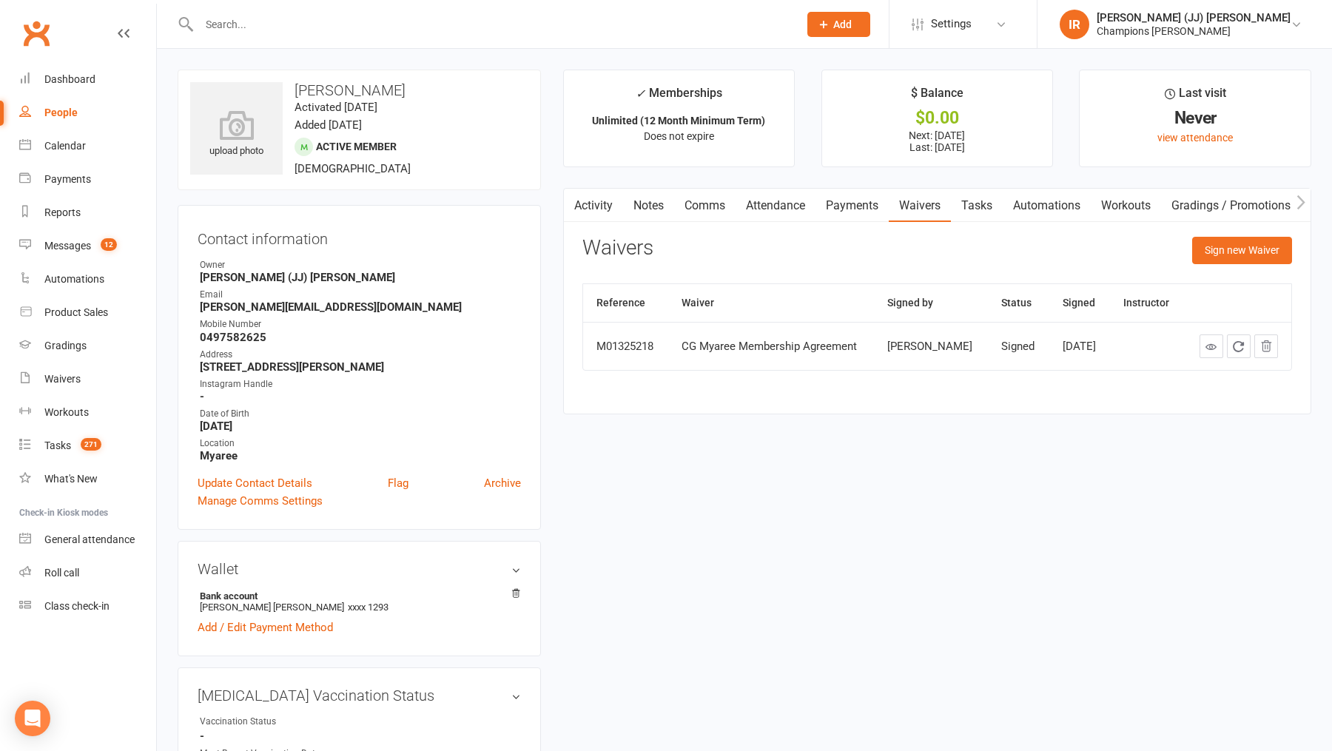
click at [593, 205] on link "Activity" at bounding box center [593, 206] width 59 height 34
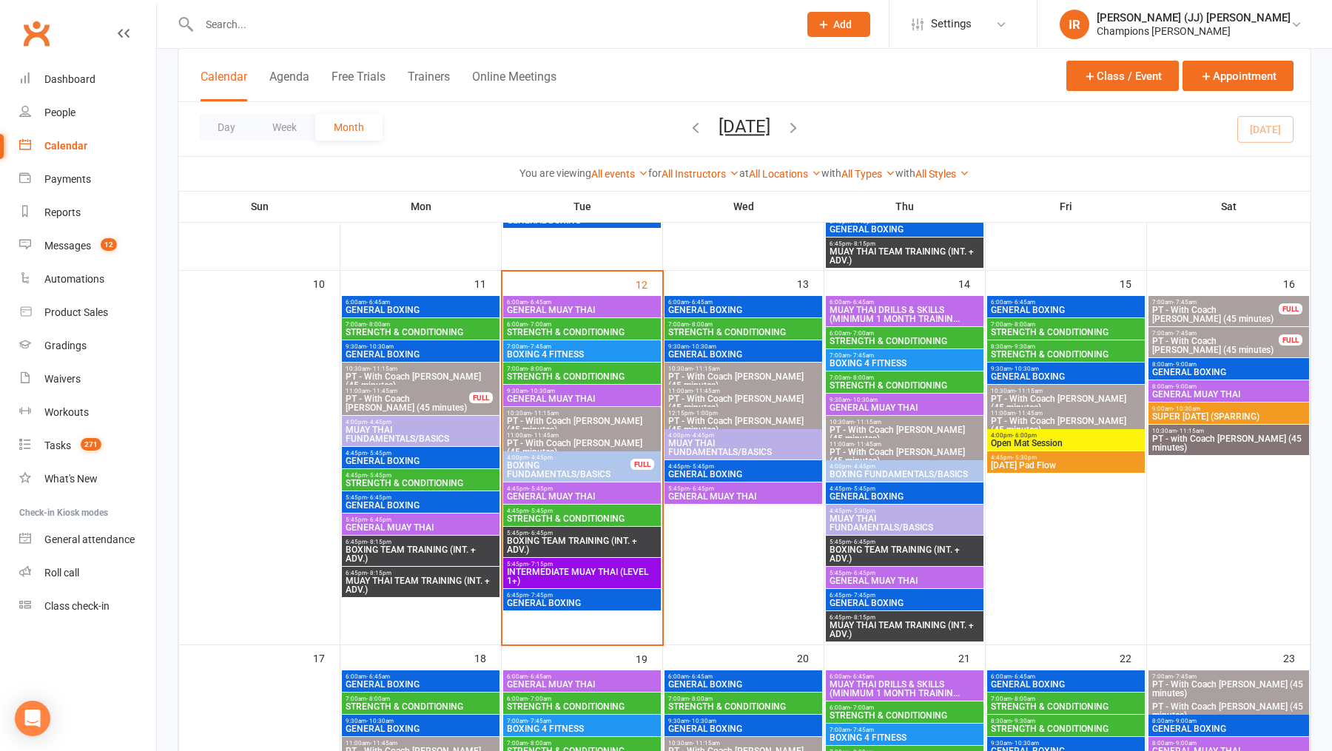
scroll to position [778, 0]
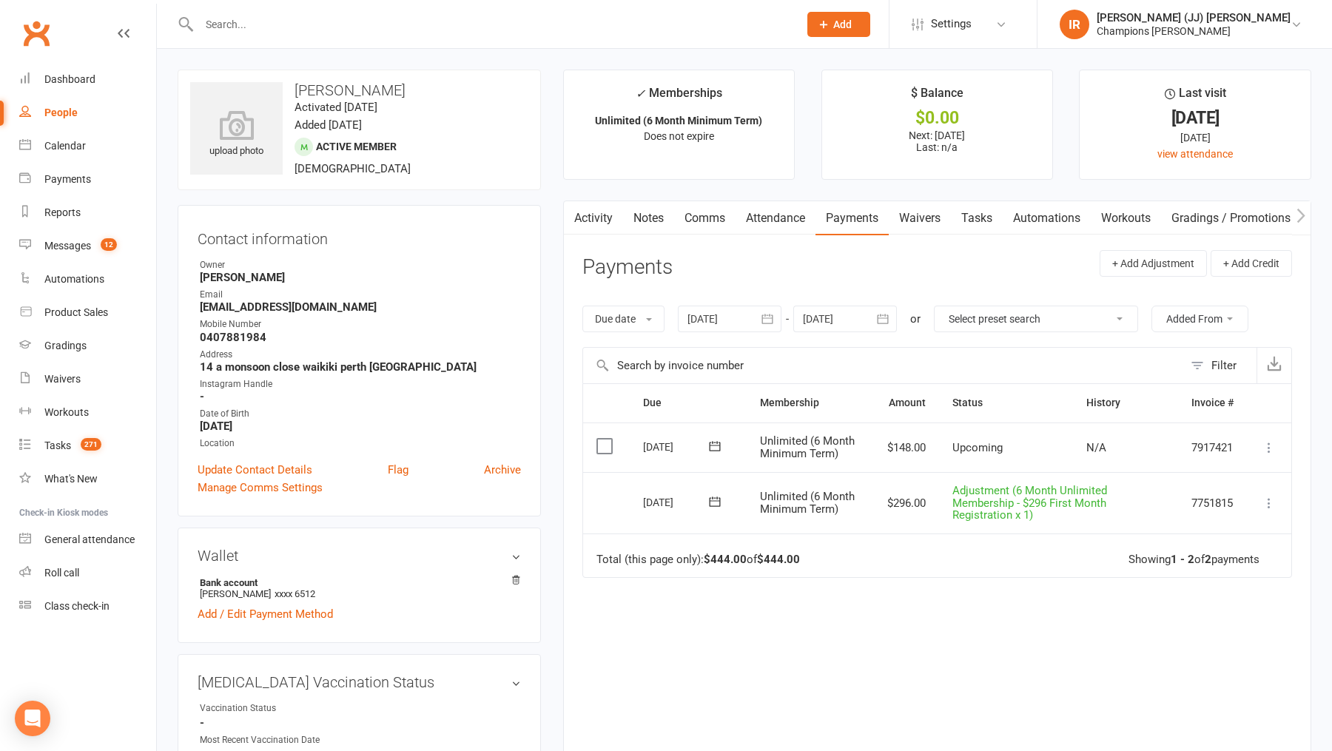
click at [483, 160] on div "upload photo Robert Davidson Activated 11 August, 2025 Added 6 August, 2025 Act…" at bounding box center [359, 130] width 363 height 121
click at [405, 125] on div "upload photo Robert Davidson Activated 11 August, 2025 Added 6 August, 2025 Act…" at bounding box center [359, 130] width 363 height 121
click at [246, 152] on div "upload photo" at bounding box center [236, 134] width 93 height 49
